Goal: Task Accomplishment & Management: Manage account settings

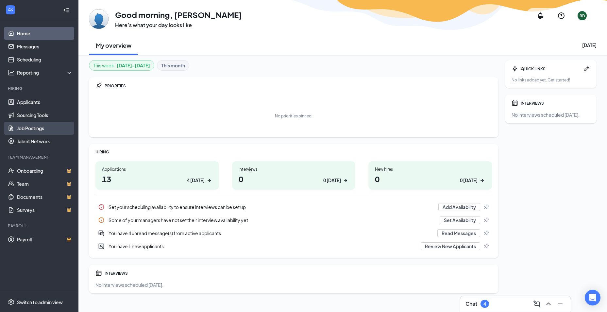
click at [37, 130] on link "Job Postings" at bounding box center [45, 128] width 56 height 13
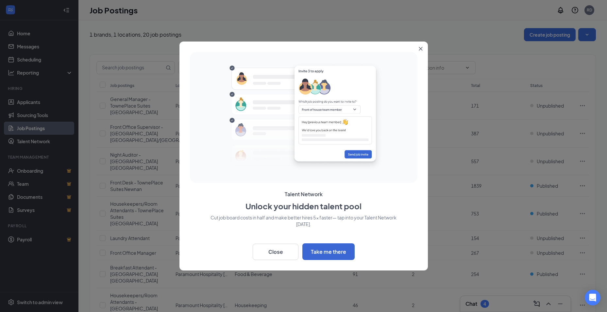
click at [421, 49] on icon "Close" at bounding box center [421, 49] width 4 height 4
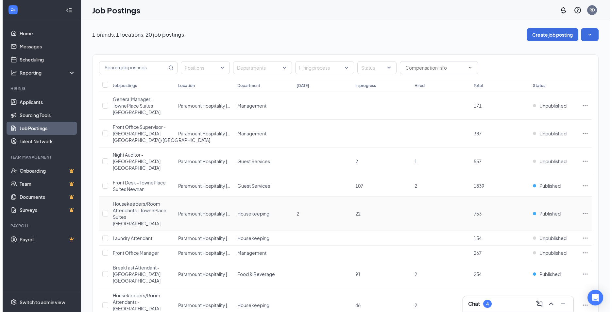
scroll to position [98, 0]
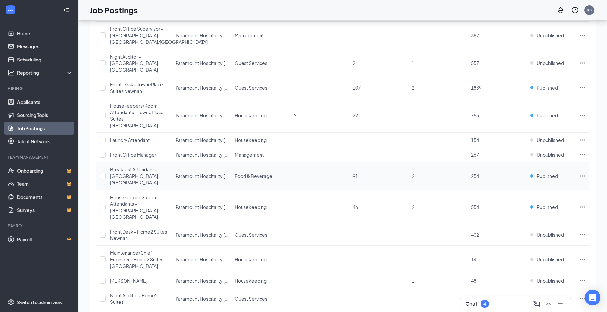
click at [584, 173] on icon "Ellipses" at bounding box center [583, 176] width 7 height 7
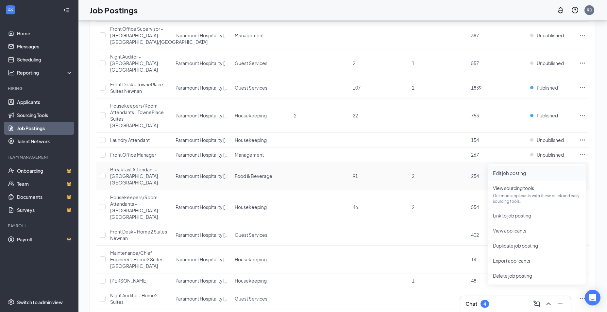
click at [538, 173] on span "Edit job posting" at bounding box center [537, 172] width 88 height 7
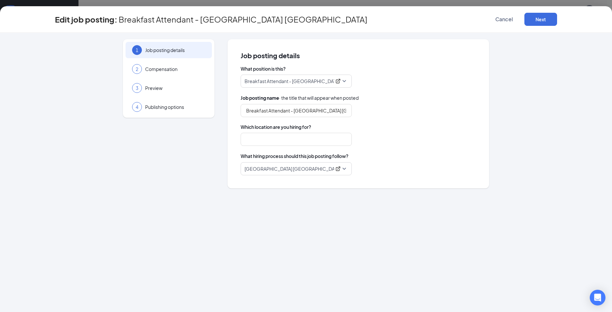
type input "Paramount Hospitality [GEOGRAPHIC_DATA]"
click at [520, 20] on button "Cancel" at bounding box center [504, 19] width 33 height 13
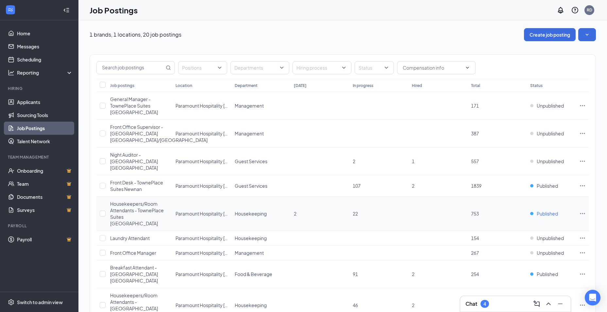
scroll to position [164, 0]
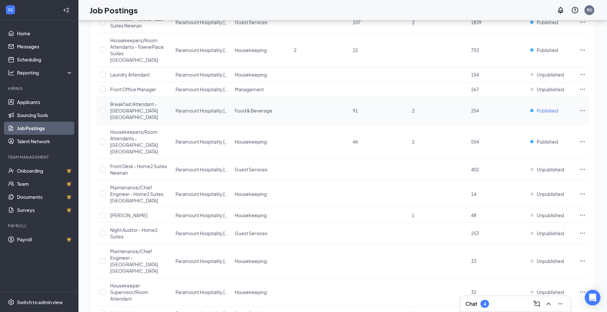
click at [549, 107] on span "Published" at bounding box center [547, 110] width 21 height 7
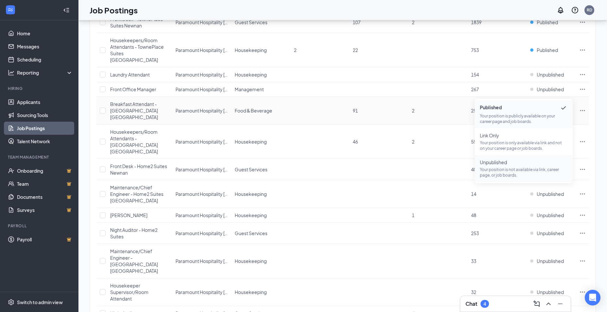
click at [528, 167] on p "Your position is not available via link, career page, or job boards." at bounding box center [524, 172] width 88 height 11
